Goal: Task Accomplishment & Management: Use online tool/utility

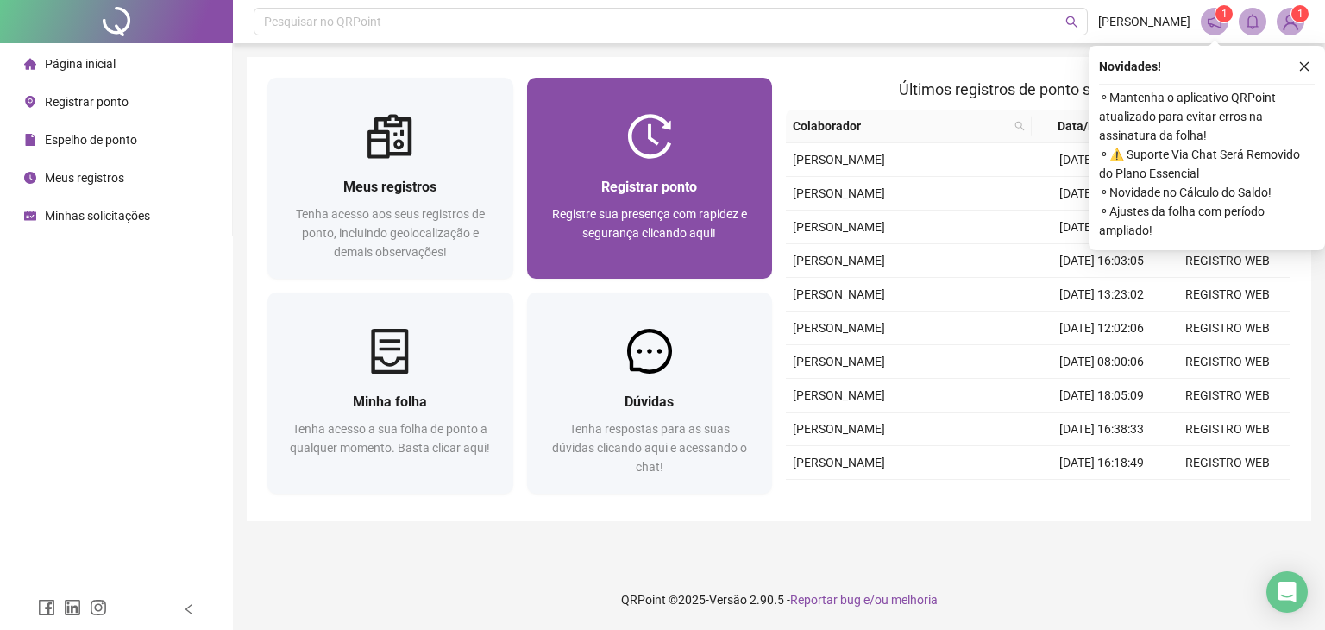
click at [640, 260] on div "Registre sua presença com rapidez e segurança clicando aqui!" at bounding box center [650, 232] width 204 height 57
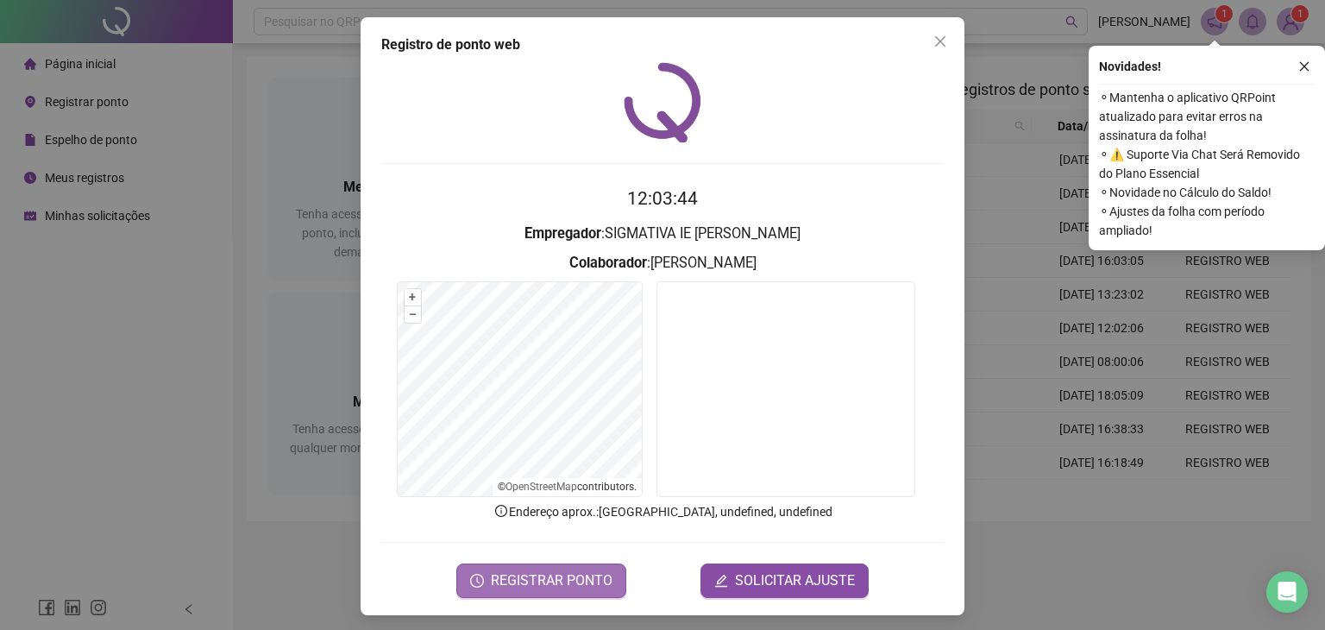
click at [514, 584] on span "REGISTRAR PONTO" at bounding box center [552, 580] width 122 height 21
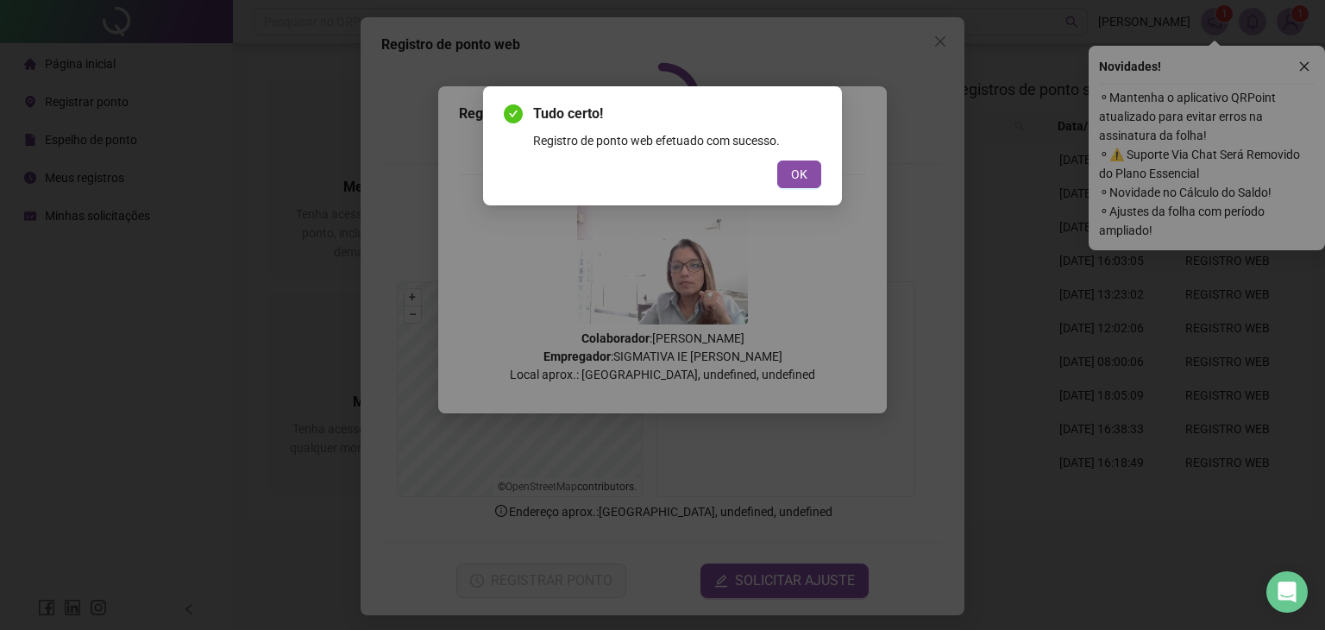
click at [800, 180] on span "OK" at bounding box center [799, 174] width 16 height 19
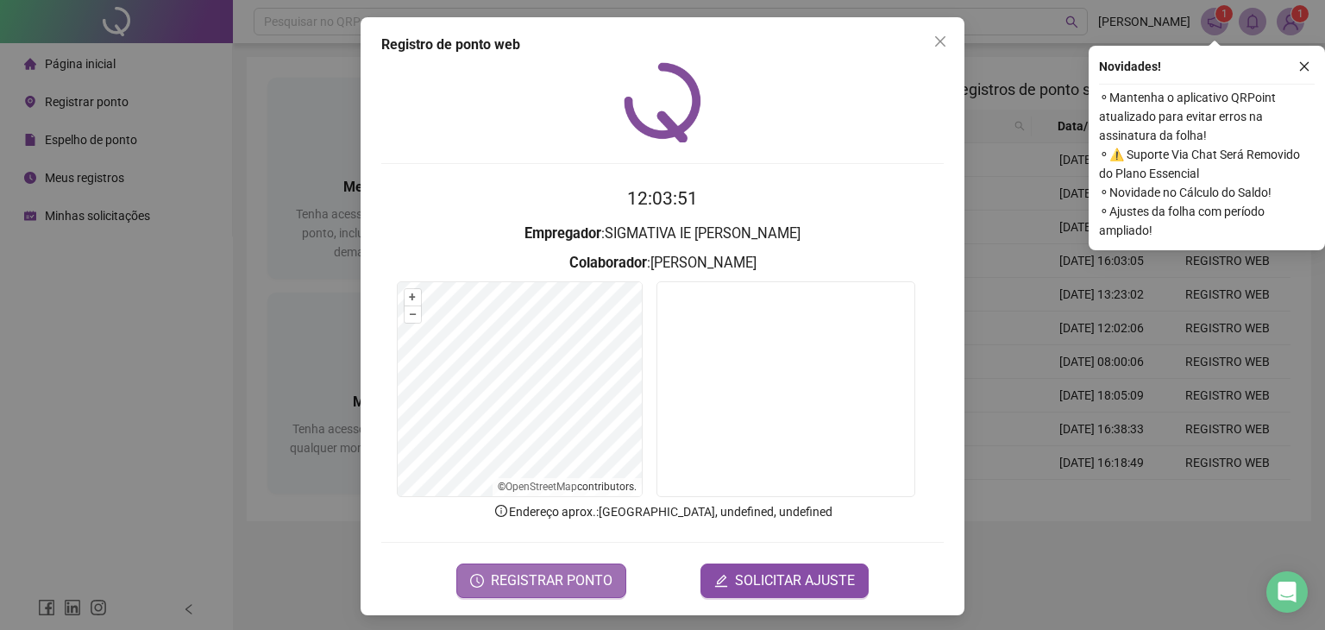
click at [548, 576] on span "REGISTRAR PONTO" at bounding box center [552, 580] width 122 height 21
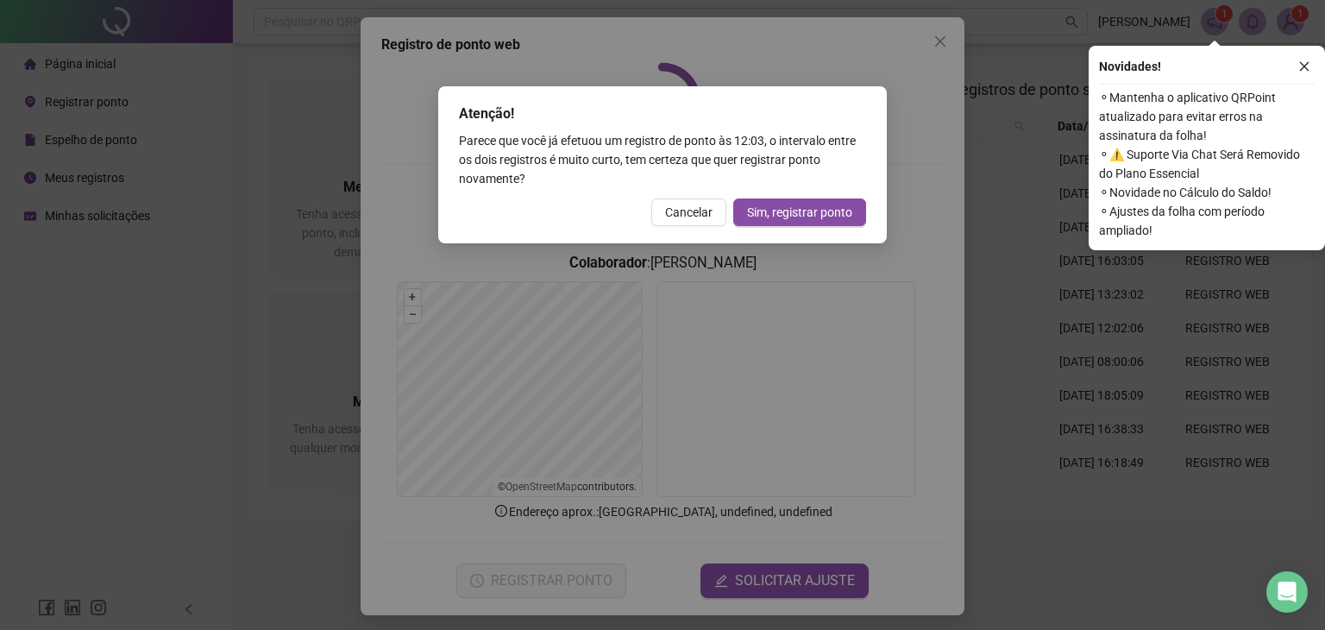
click at [697, 211] on span "Cancelar" at bounding box center [688, 212] width 47 height 19
